Goal: Find specific page/section: Find specific page/section

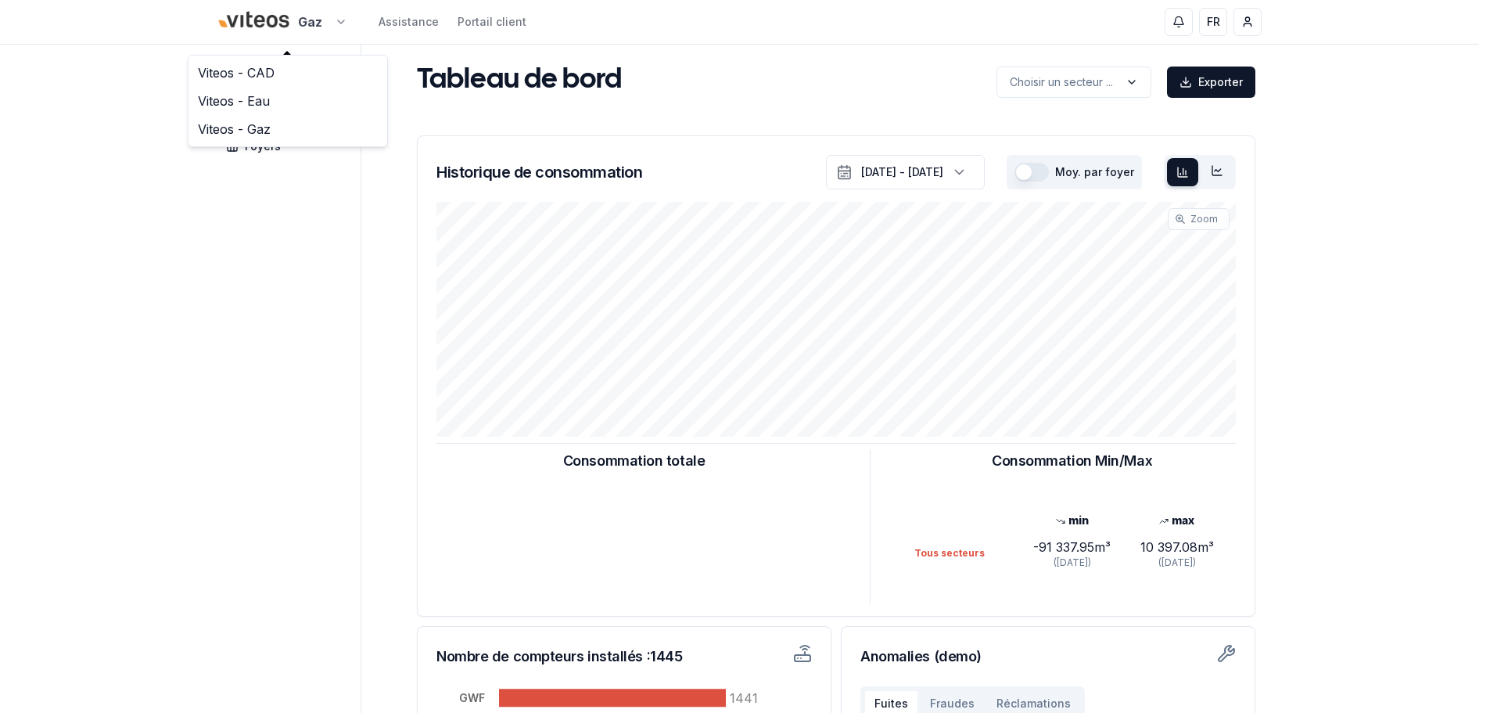
click at [304, 27] on html "Gaz Assistance Portail client FR Nedim Cormehic Tableau de bord Carte Foyers Ta…" at bounding box center [745, 484] width 1490 height 969
click at [305, 72] on link "Viteos - CAD" at bounding box center [288, 73] width 192 height 28
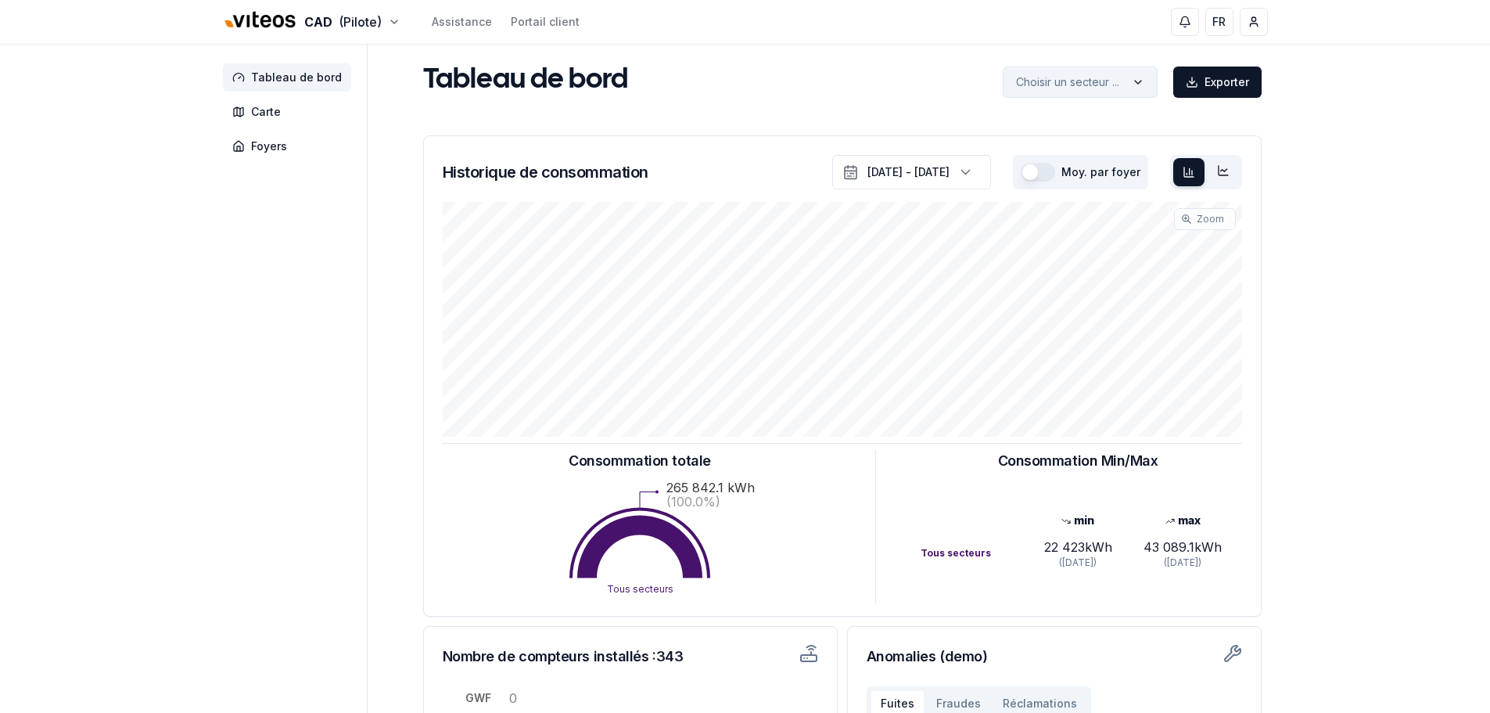
click at [1134, 88] on html "CAD (Pilote) Assistance Portail client FR Nedim Cormehic Tableau de bord Carte …" at bounding box center [745, 484] width 1490 height 969
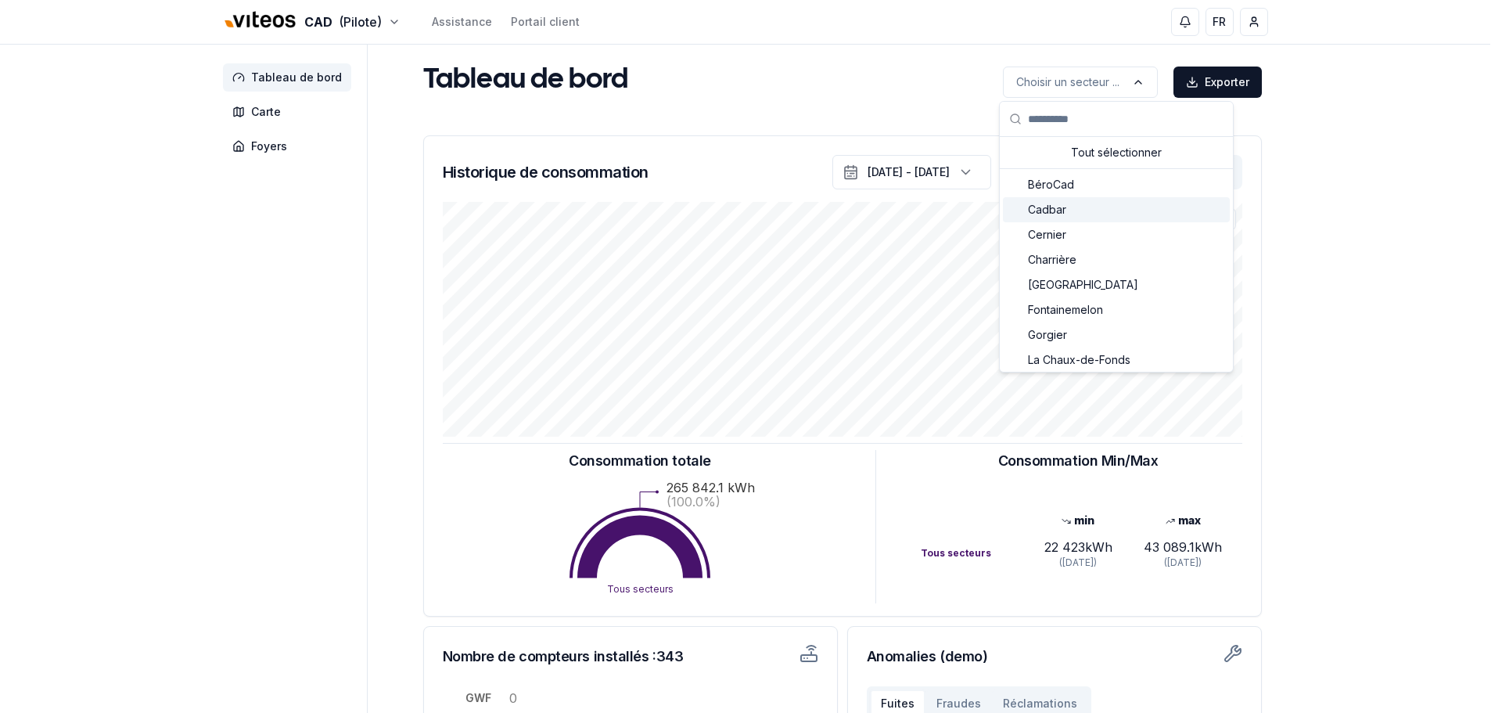
click at [1082, 208] on div "Cadbar" at bounding box center [1116, 209] width 227 height 25
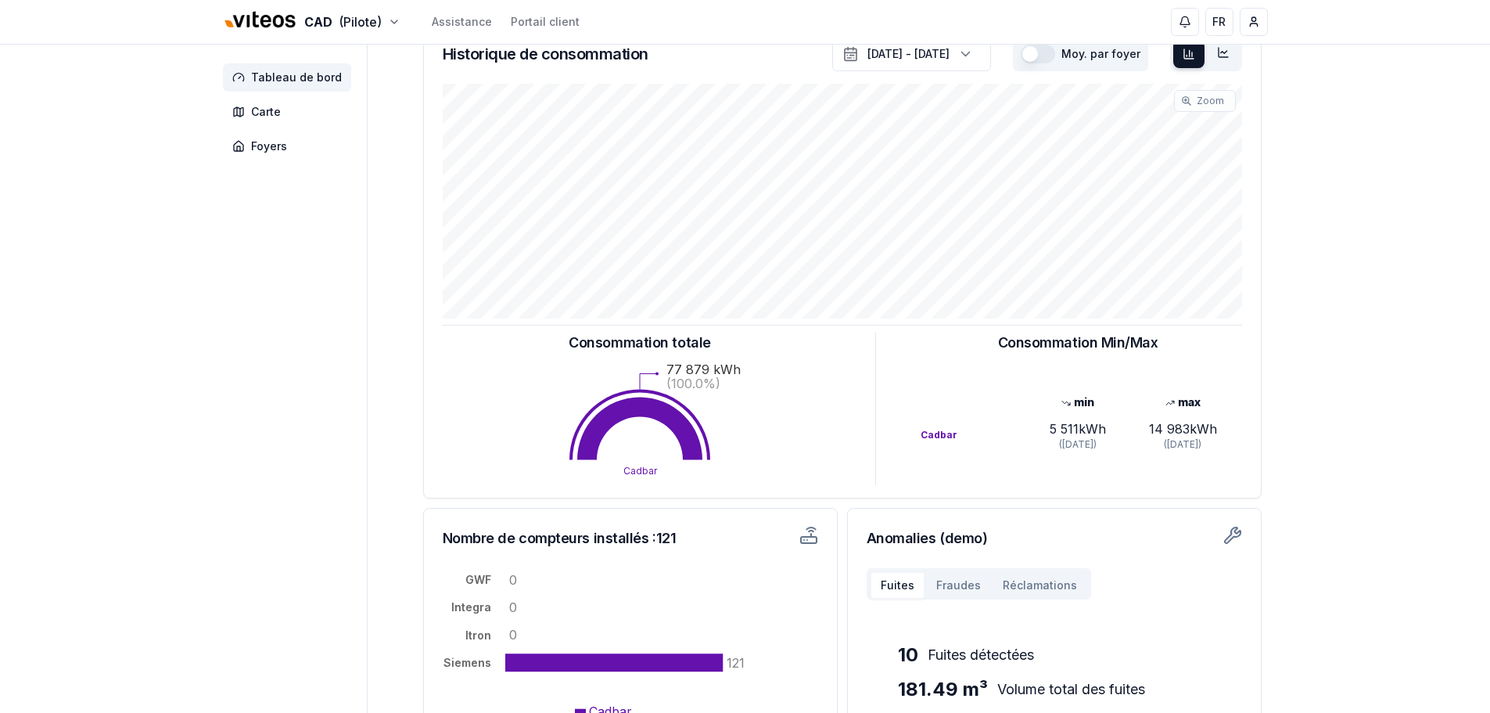
scroll to position [257, 0]
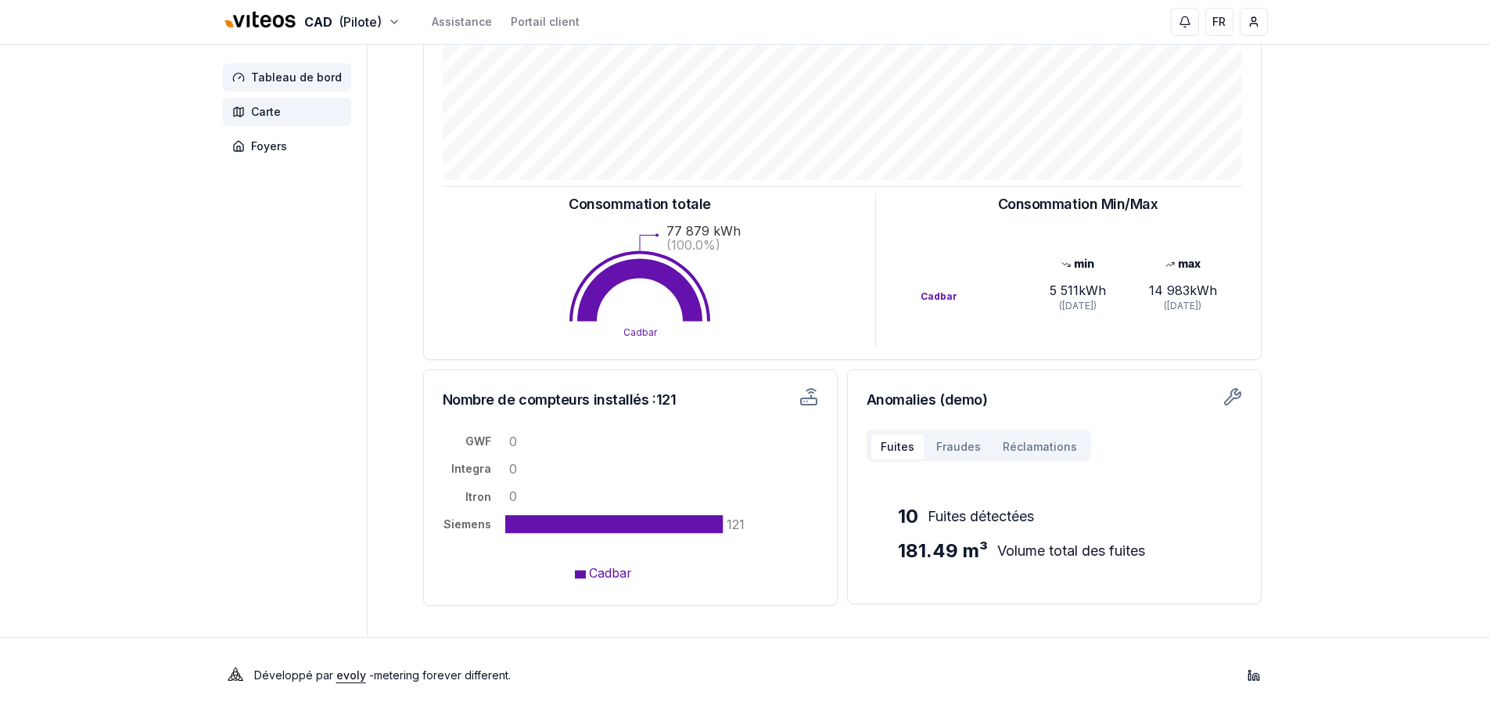
click at [286, 113] on span "Carte" at bounding box center [287, 112] width 128 height 28
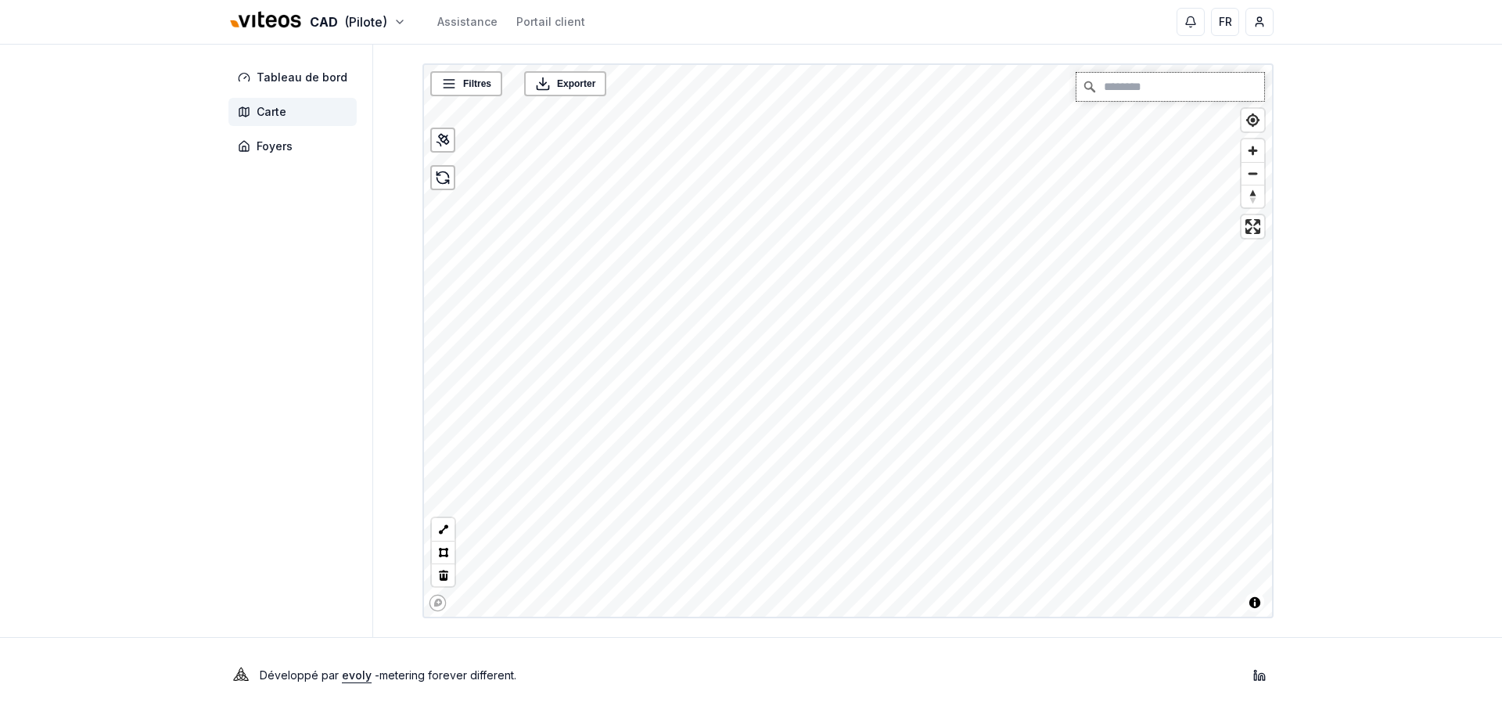
click at [1152, 86] on input "Chercher" at bounding box center [1170, 87] width 188 height 28
click at [294, 142] on span "Foyers" at bounding box center [292, 146] width 128 height 28
